Goal: Task Accomplishment & Management: Manage account settings

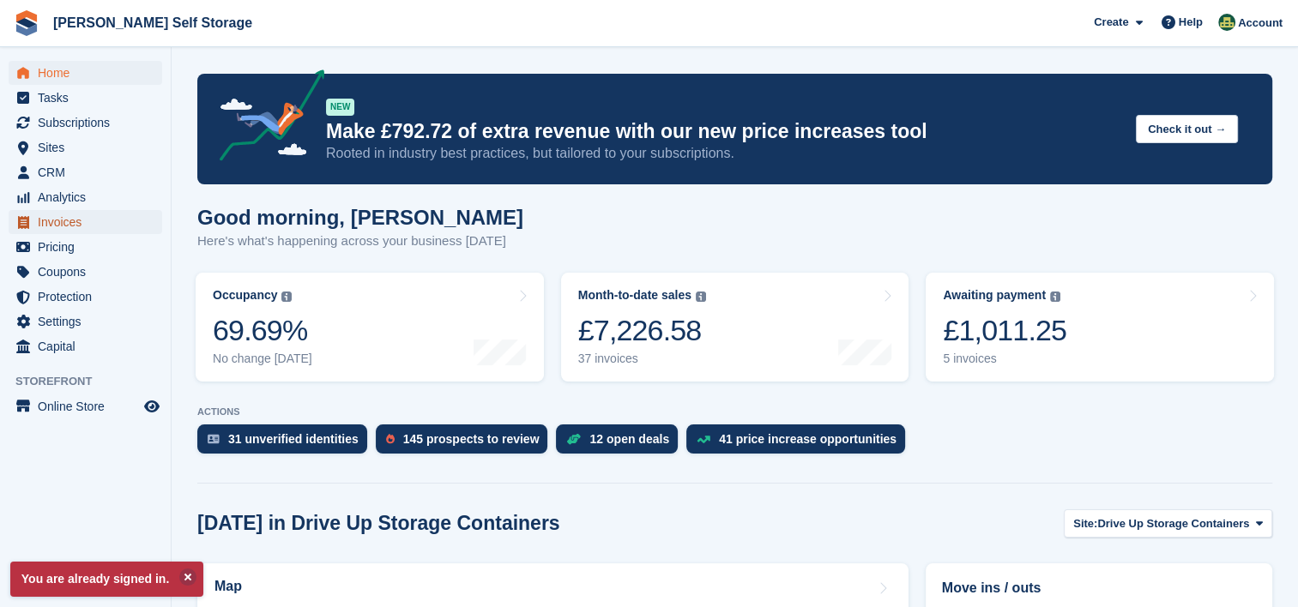
click at [57, 226] on span "Invoices" at bounding box center [89, 222] width 103 height 24
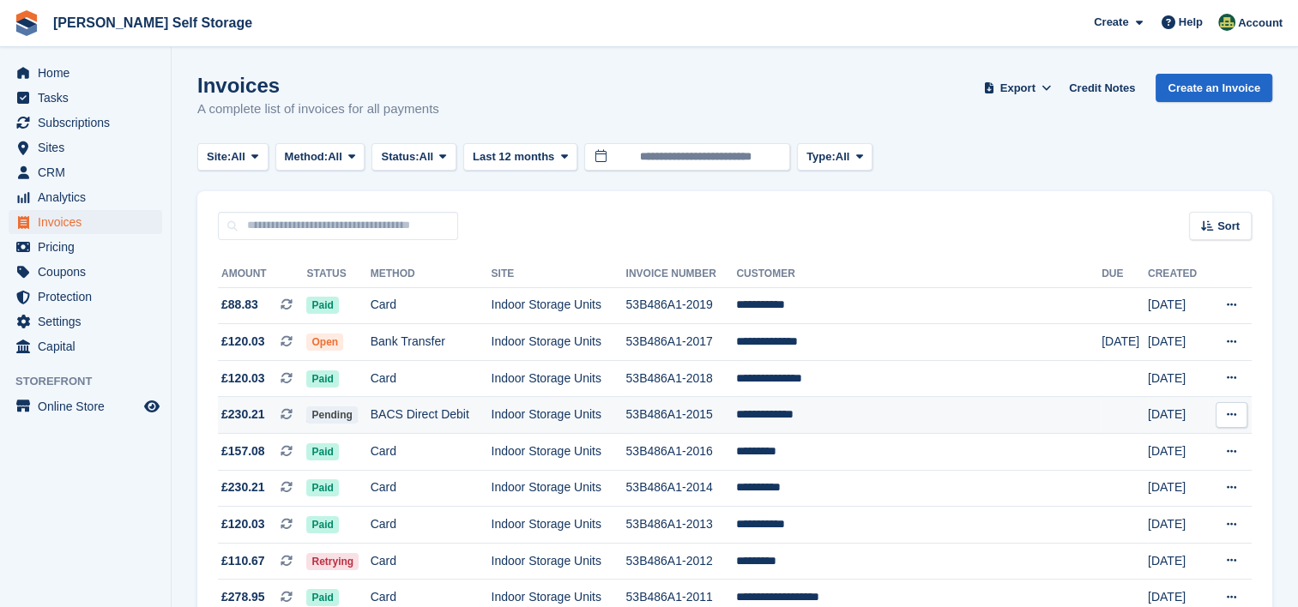
click at [1231, 413] on icon at bounding box center [1231, 414] width 9 height 11
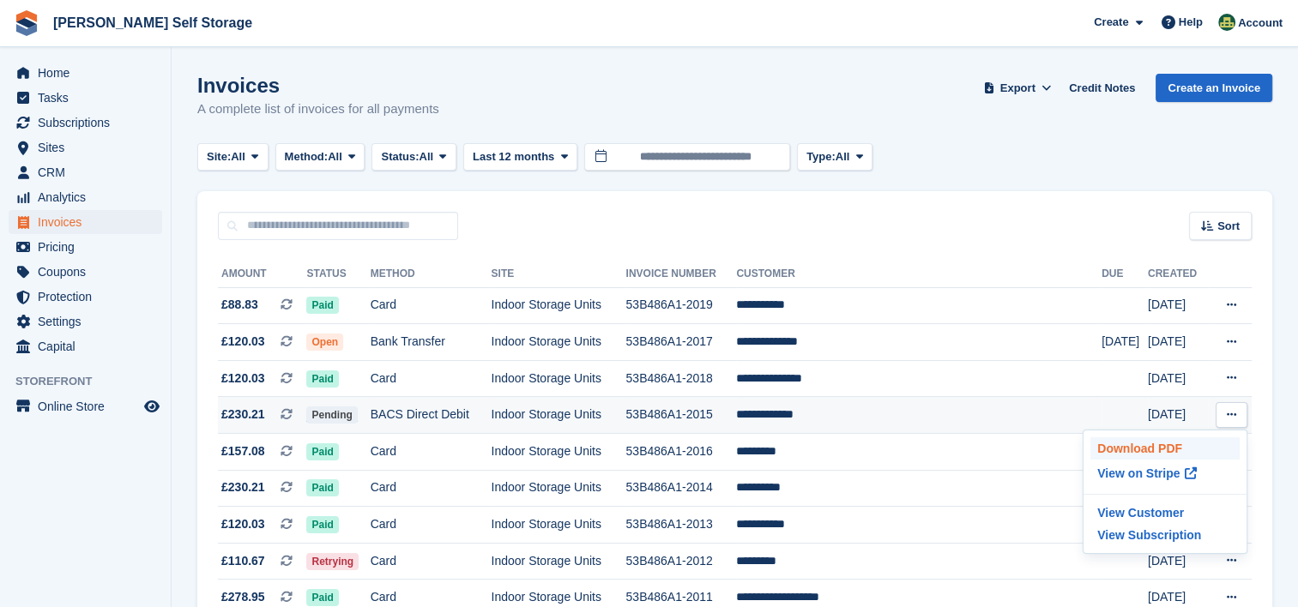
click at [1170, 446] on p "Download PDF" at bounding box center [1164, 448] width 149 height 22
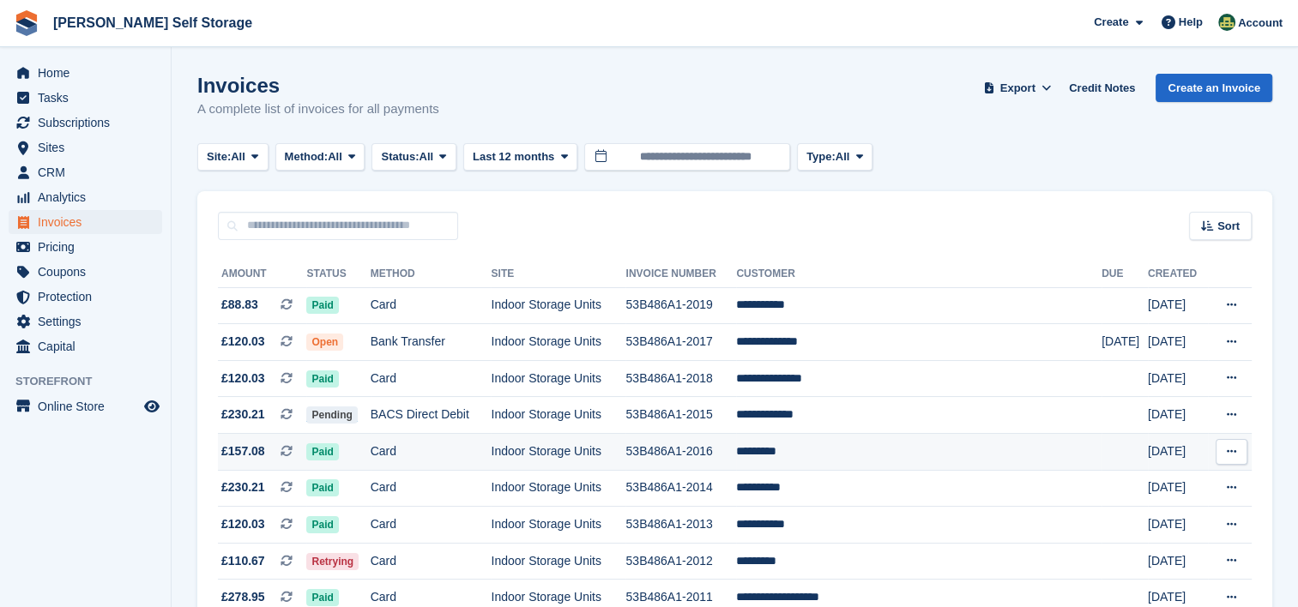
click at [1233, 447] on icon at bounding box center [1231, 451] width 9 height 11
click at [1115, 482] on p "Download PDF" at bounding box center [1164, 485] width 149 height 22
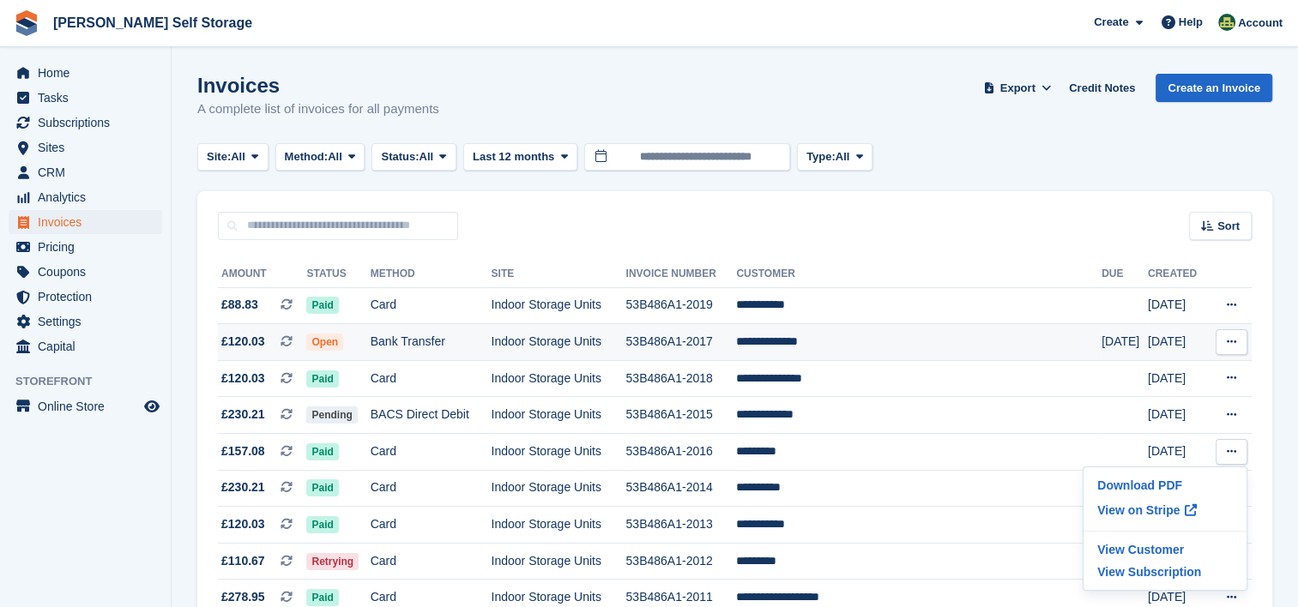
click at [1233, 336] on icon at bounding box center [1231, 341] width 9 height 11
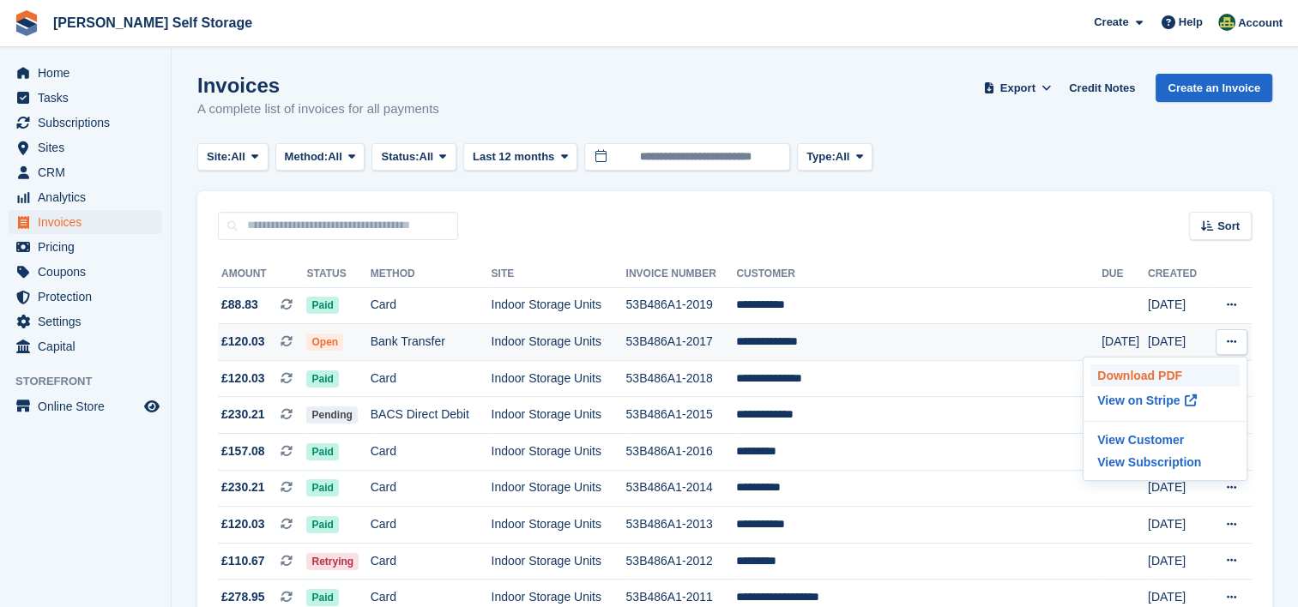
click at [1158, 371] on p "Download PDF" at bounding box center [1164, 376] width 149 height 22
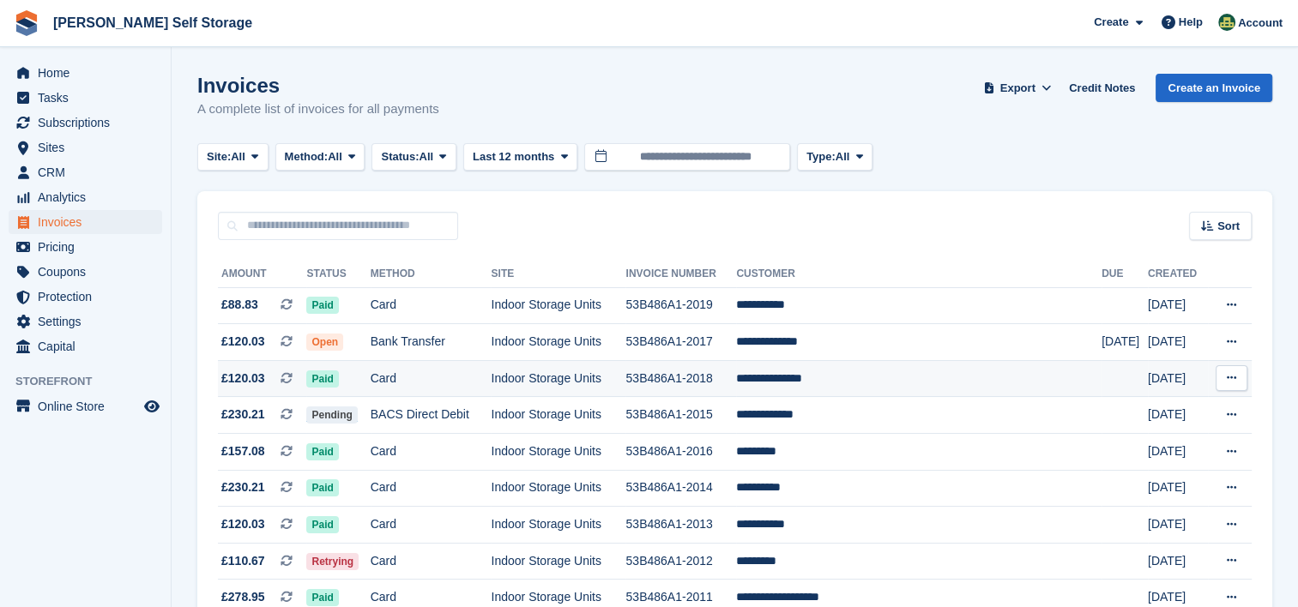
click at [1231, 381] on icon at bounding box center [1231, 377] width 9 height 11
click at [1154, 410] on p "Download PDF" at bounding box center [1164, 412] width 149 height 22
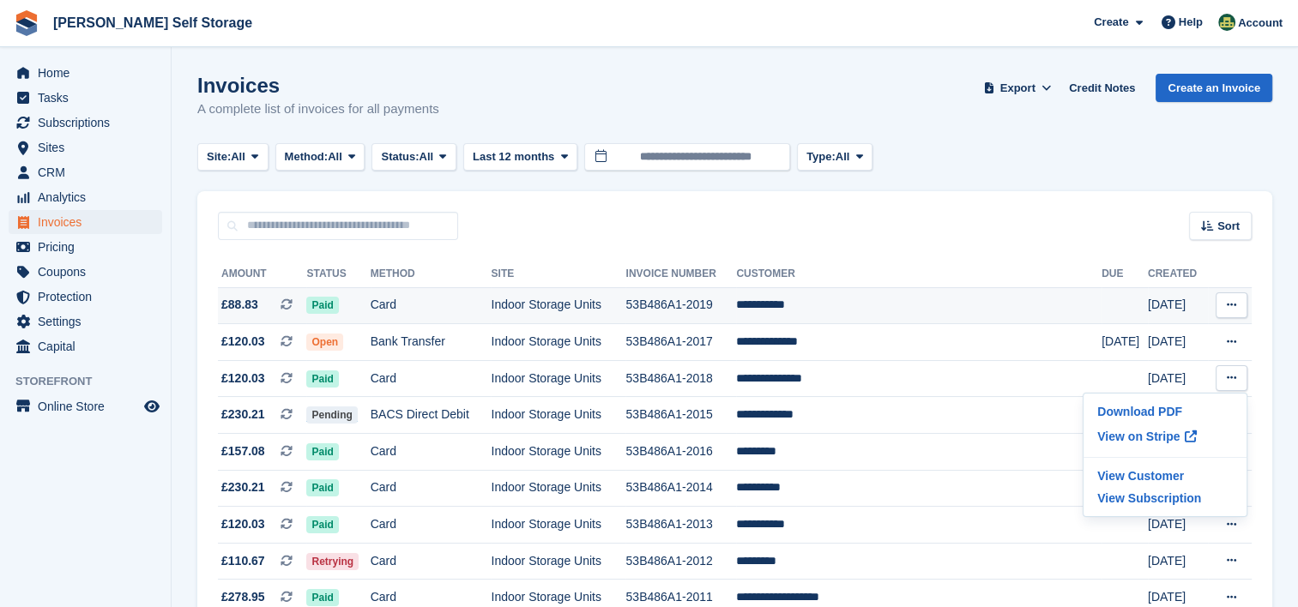
click at [1235, 305] on icon at bounding box center [1231, 304] width 9 height 11
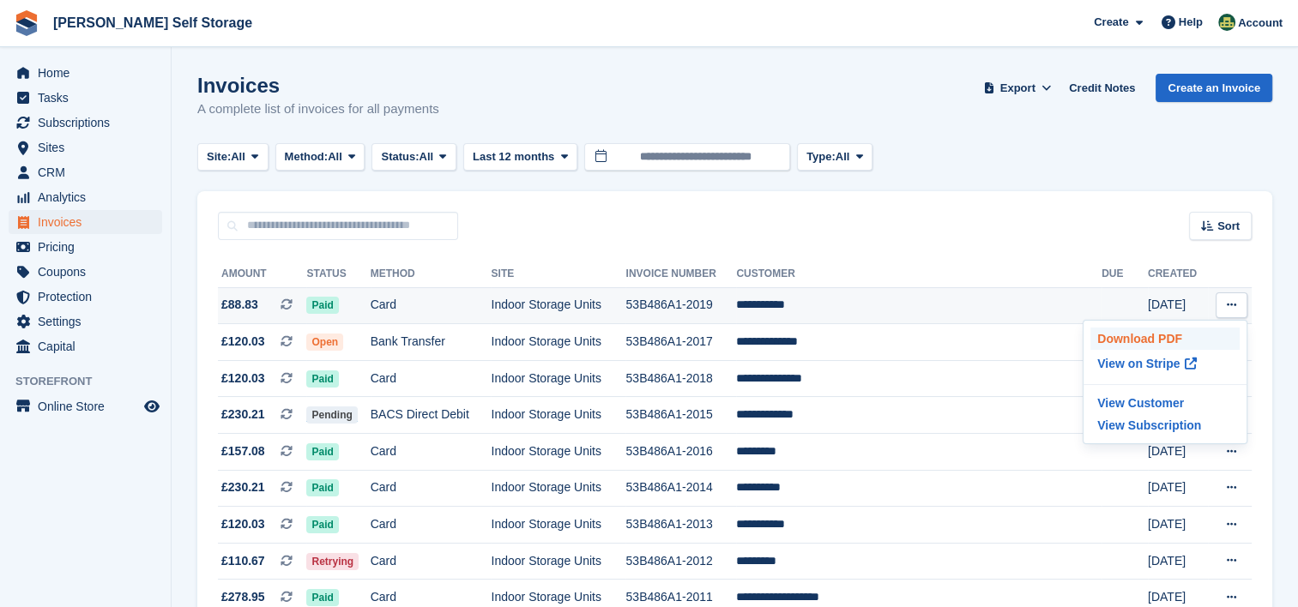
click at [1120, 333] on p "Download PDF" at bounding box center [1164, 339] width 149 height 22
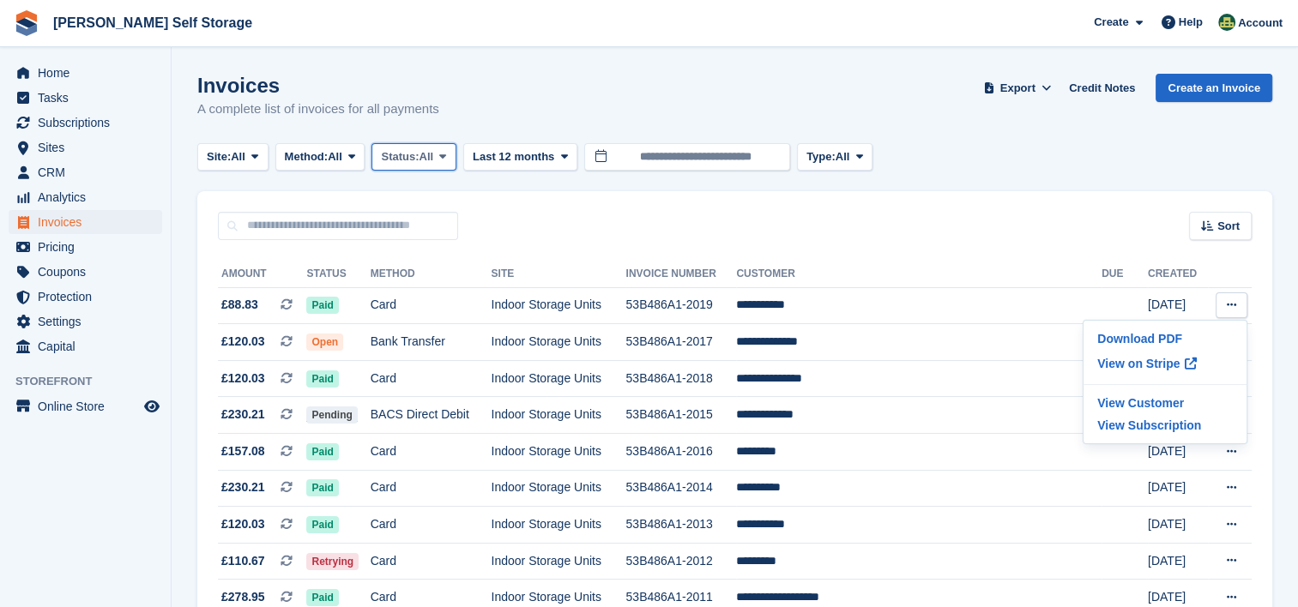
click at [446, 159] on icon at bounding box center [442, 156] width 7 height 11
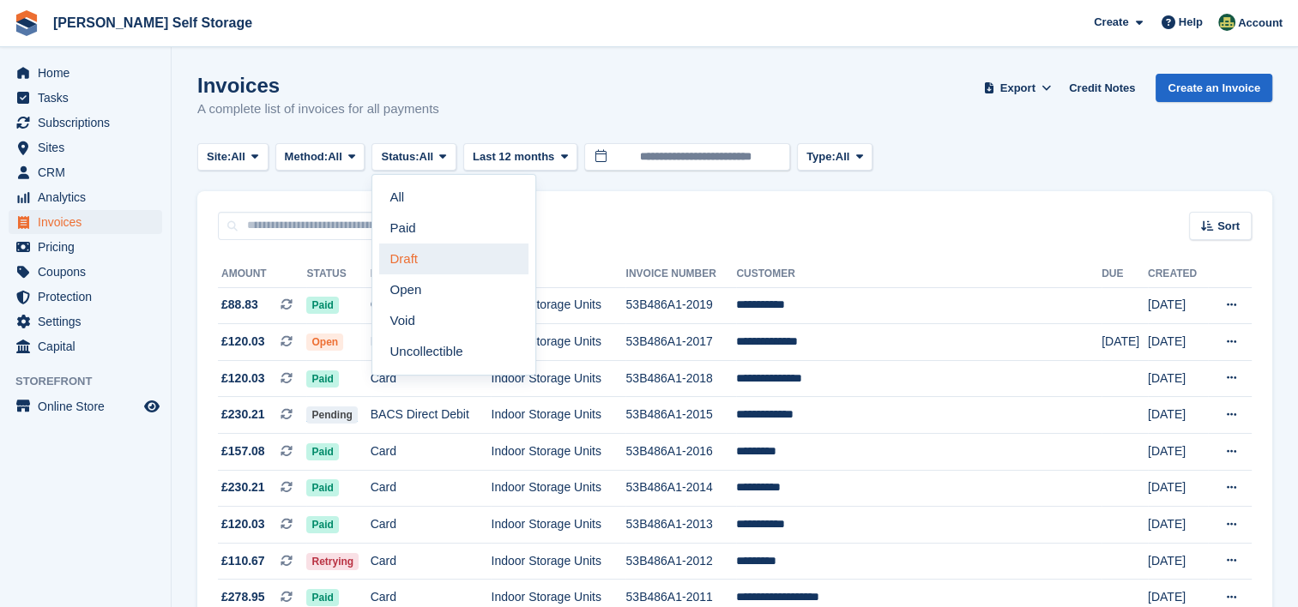
click at [432, 264] on link "Draft" at bounding box center [453, 259] width 149 height 31
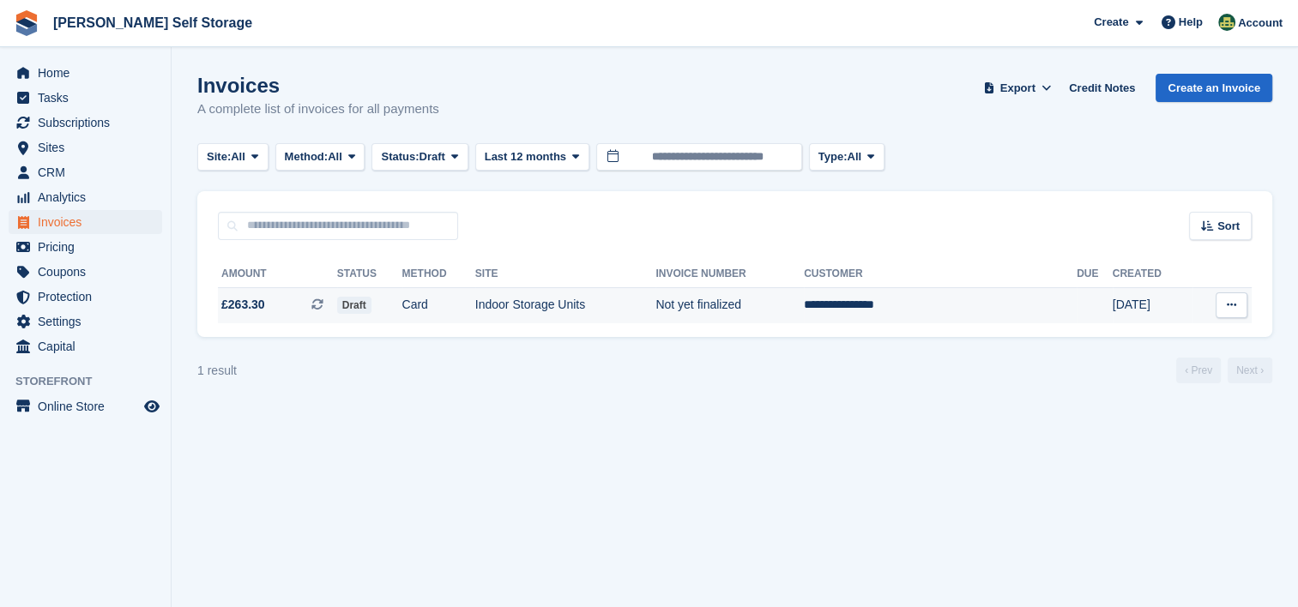
click at [553, 305] on td "Indoor Storage Units" at bounding box center [565, 305] width 181 height 36
click at [456, 158] on span at bounding box center [455, 157] width 14 height 14
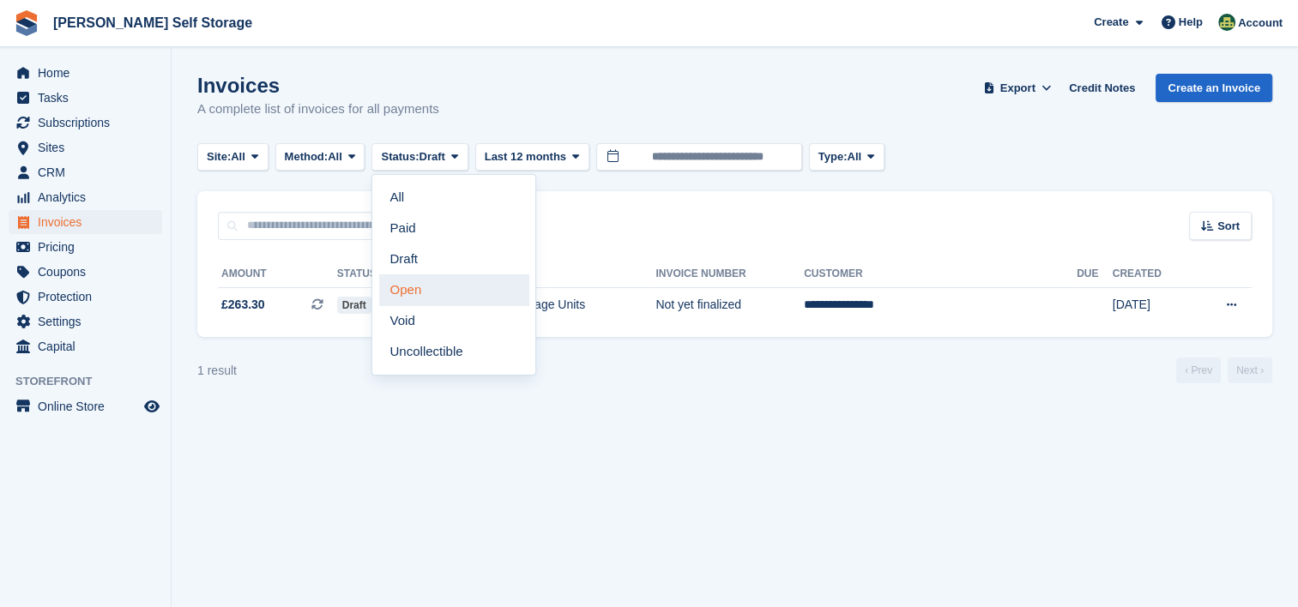
click at [435, 287] on link "Open" at bounding box center [453, 289] width 149 height 31
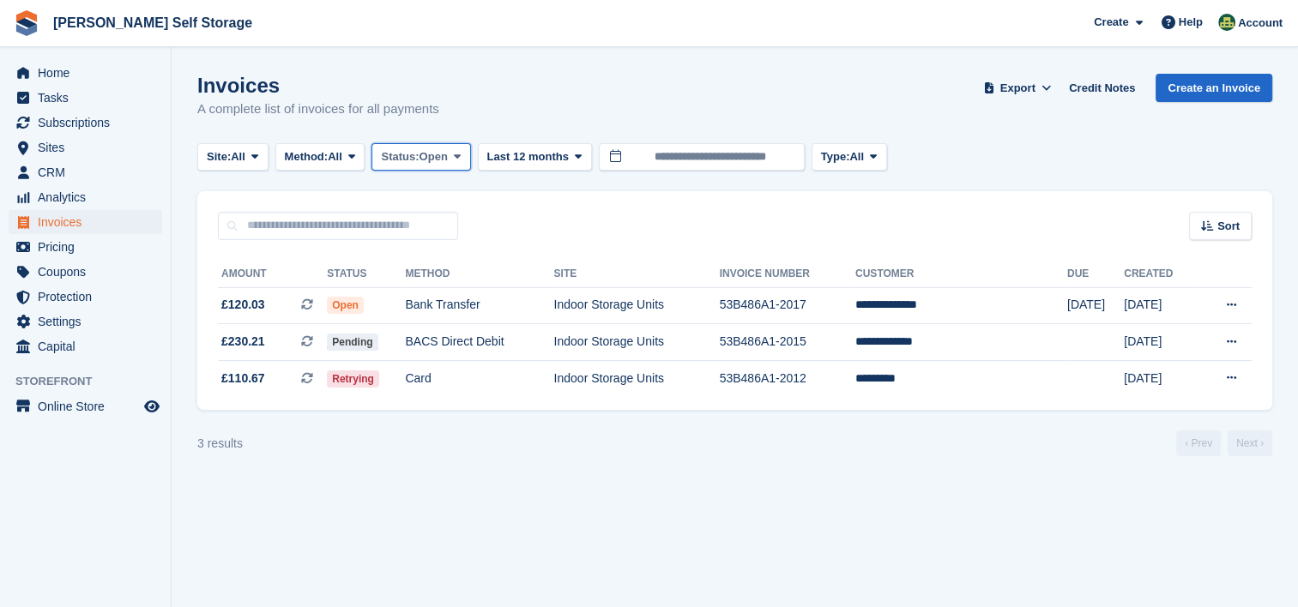
click at [448, 159] on span "Open" at bounding box center [433, 156] width 28 height 17
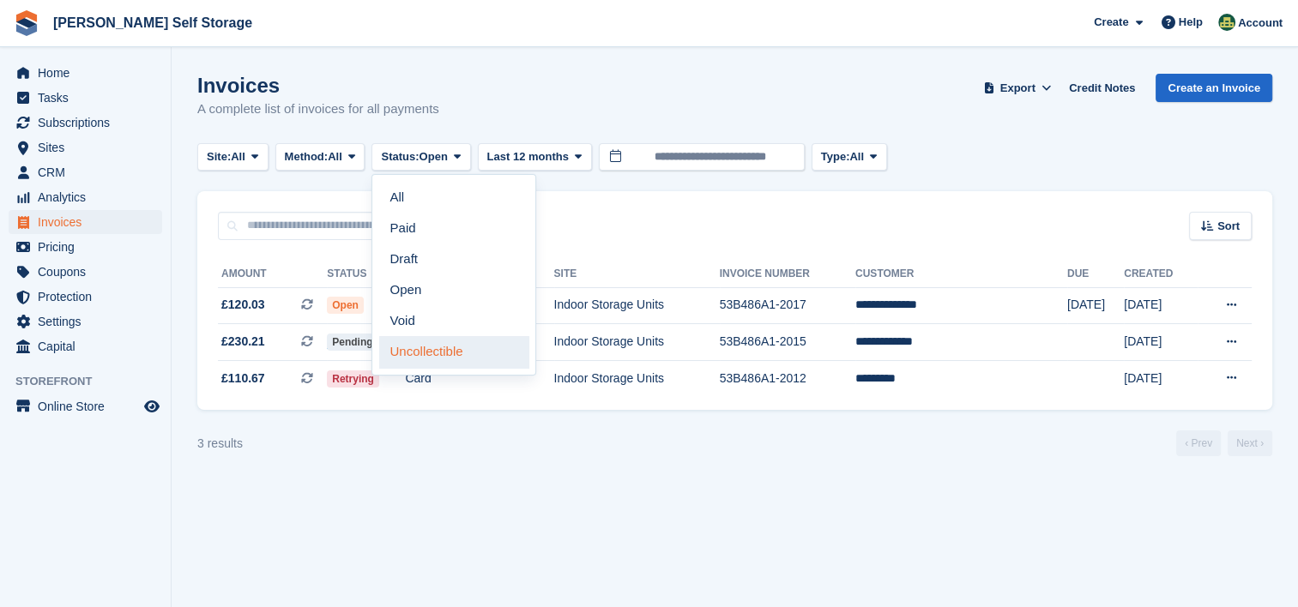
click at [431, 350] on link "Uncollectible" at bounding box center [453, 351] width 149 height 31
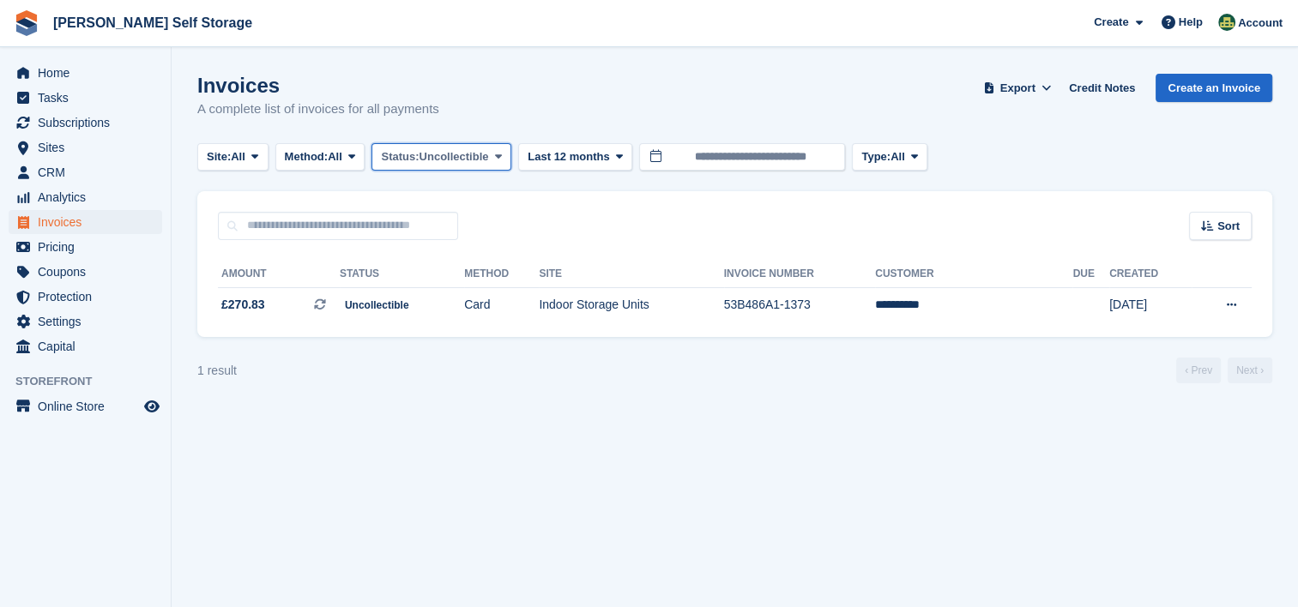
click at [429, 162] on span "Uncollectible" at bounding box center [453, 156] width 69 height 17
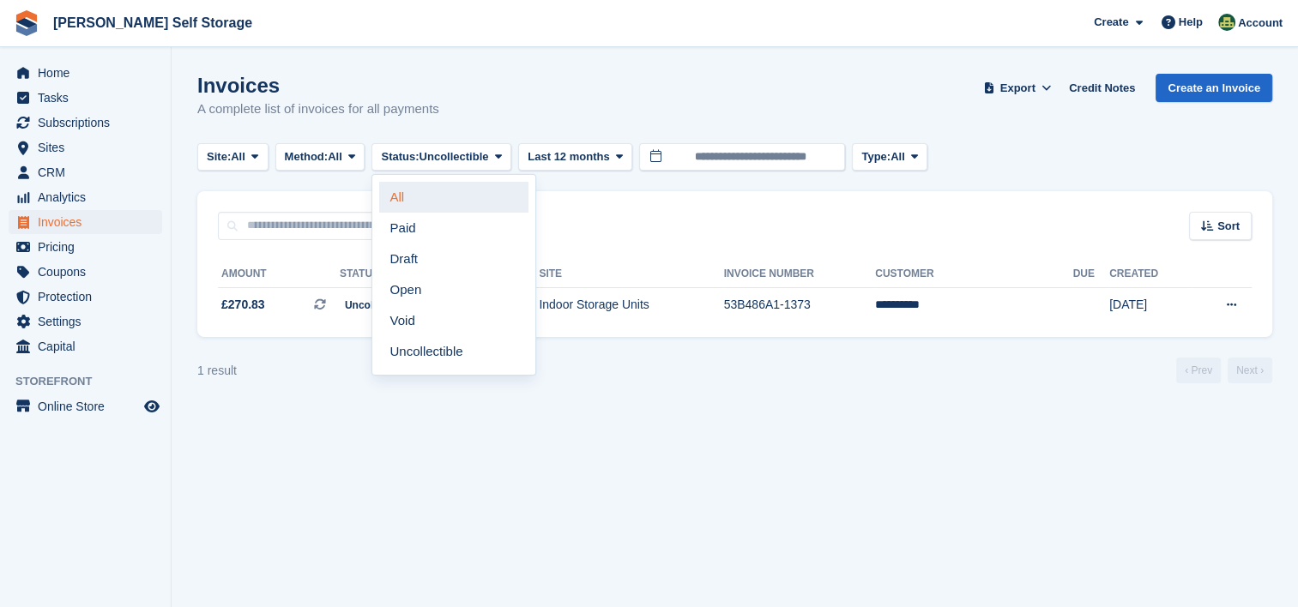
click at [425, 200] on link "All" at bounding box center [453, 197] width 149 height 31
